Goal: Information Seeking & Learning: Check status

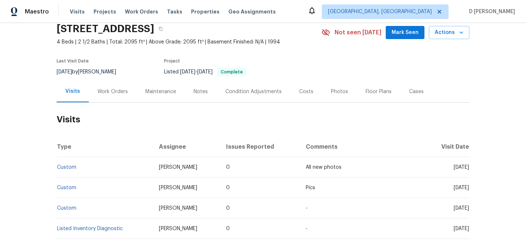
scroll to position [31, 0]
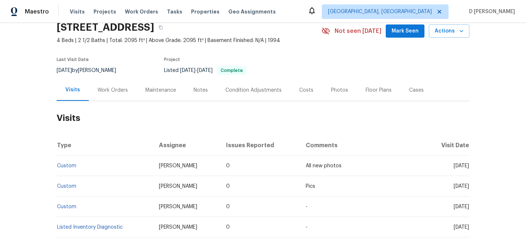
click at [118, 88] on div "Work Orders" at bounding box center [113, 90] width 30 height 7
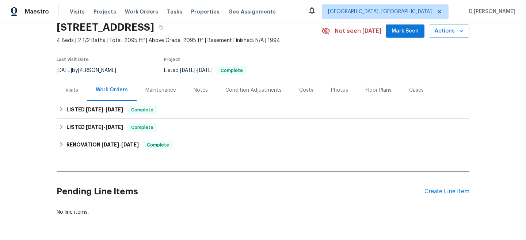
click at [63, 92] on div "Visits" at bounding box center [72, 90] width 30 height 22
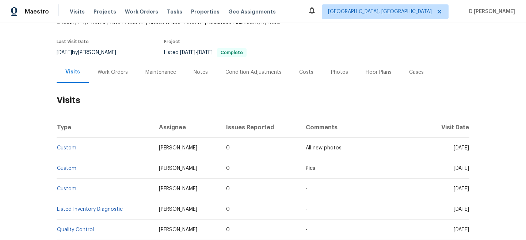
scroll to position [54, 0]
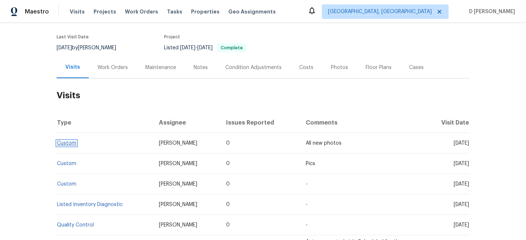
click at [69, 143] on link "Custom" at bounding box center [66, 143] width 19 height 5
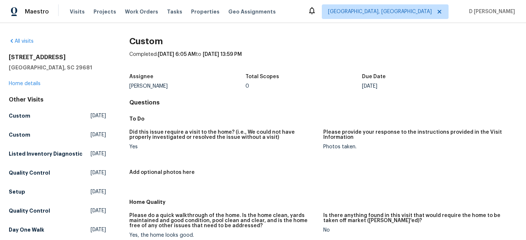
scroll to position [33, 0]
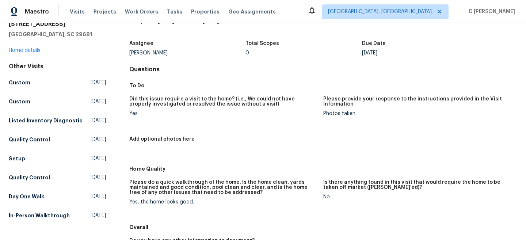
click at [22, 47] on div "712 Spring Lake Loop Simpsonville, SC 29681 Home details" at bounding box center [57, 37] width 97 height 34
click at [22, 53] on div "712 Spring Lake Loop Simpsonville, SC 29681 Home details" at bounding box center [57, 37] width 97 height 34
click at [20, 51] on link "Home details" at bounding box center [25, 50] width 32 height 5
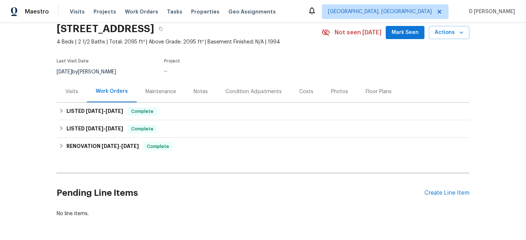
scroll to position [30, 0]
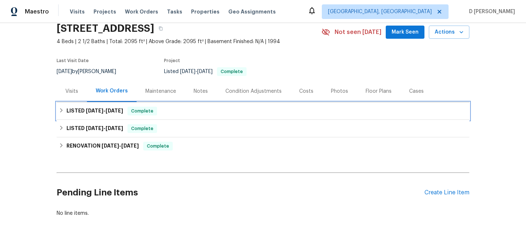
click at [64, 109] on icon at bounding box center [61, 110] width 5 height 5
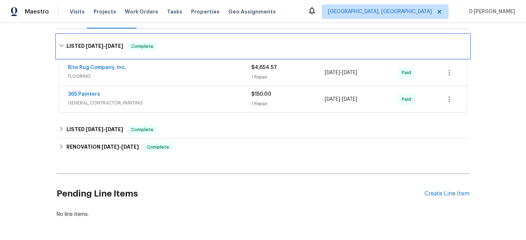
scroll to position [0, 0]
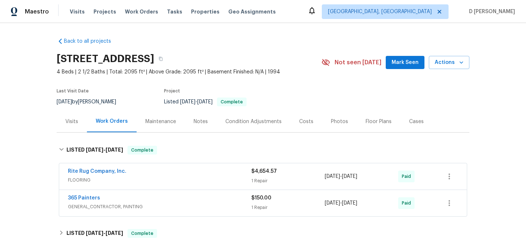
click at [69, 120] on div "Visits" at bounding box center [71, 121] width 13 height 7
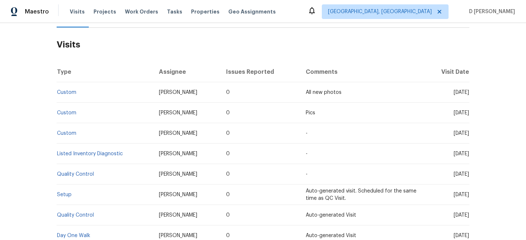
scroll to position [106, 0]
click at [70, 92] on link "Custom" at bounding box center [66, 91] width 19 height 5
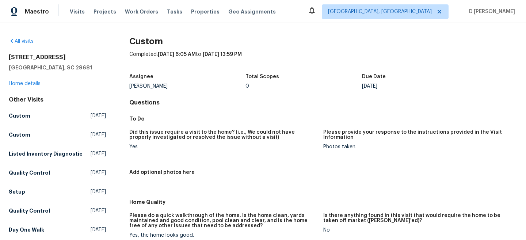
drag, startPoint x: 374, startPoint y: 87, endPoint x: 401, endPoint y: 87, distance: 26.3
click at [401, 87] on div "Mon, Sep 29" at bounding box center [420, 86] width 117 height 5
drag, startPoint x: 375, startPoint y: 85, endPoint x: 394, endPoint y: 84, distance: 19.4
click at [394, 84] on div "Mon, Sep 29" at bounding box center [420, 86] width 117 height 5
copy div "Sep 29"
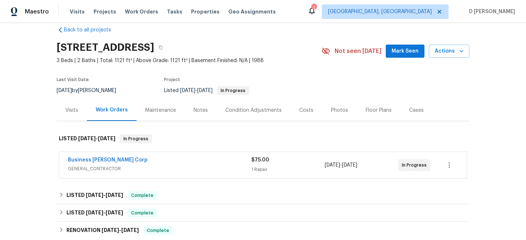
scroll to position [17, 0]
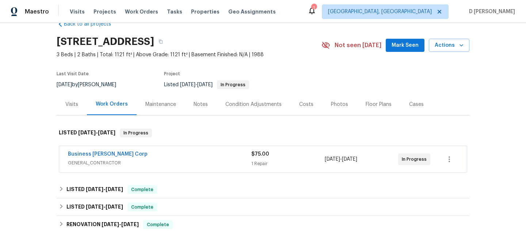
click at [161, 159] on span "GENERAL_CONTRACTOR" at bounding box center [159, 162] width 183 height 7
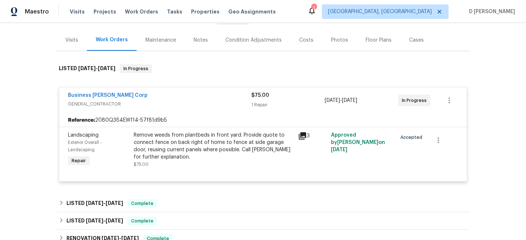
scroll to position [37, 0]
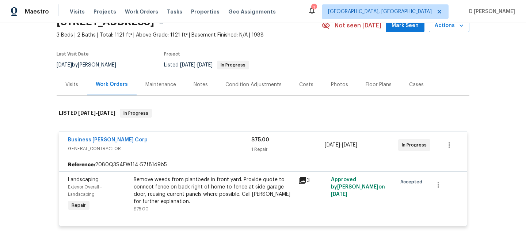
click at [73, 83] on div "Visits" at bounding box center [71, 84] width 13 height 7
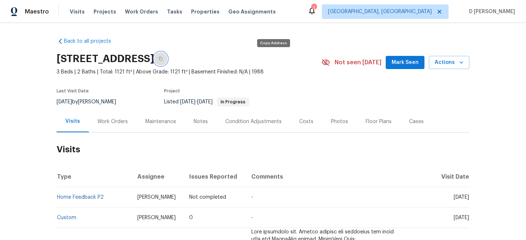
click at [163, 61] on icon "button" at bounding box center [161, 59] width 4 height 4
